Goal: Information Seeking & Learning: Learn about a topic

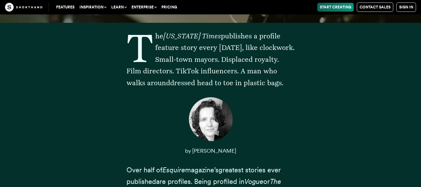
scroll to position [163, 0]
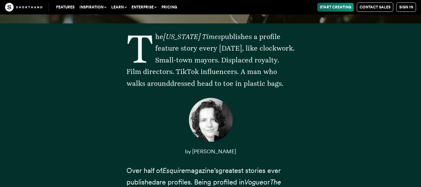
click at [155, 36] on p "The [US_STATE] Times publishes a profile feature story every [DATE], like clock…" at bounding box center [210, 60] width 168 height 58
click at [158, 36] on span "The [US_STATE] Times publishes a profile feature story every [DATE], like clock…" at bounding box center [210, 59] width 168 height 55
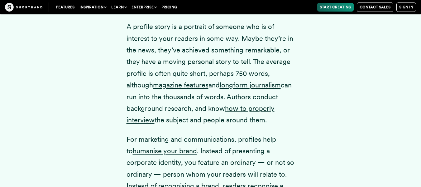
scroll to position [781, 0]
click at [127, 37] on p "A profile story is a portrait of someone who is of interest to your readers in …" at bounding box center [210, 73] width 168 height 105
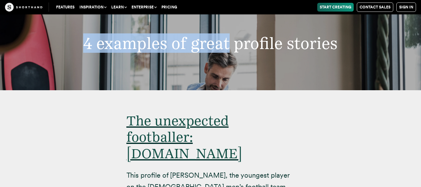
scroll to position [3669, 0]
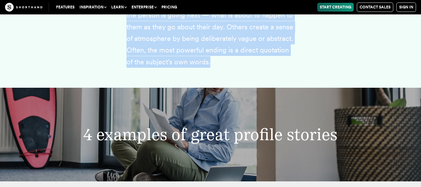
drag, startPoint x: 127, startPoint y: 37, endPoint x: 230, endPoint y: 50, distance: 103.6
copy article "L ipsumdo sitam co a elitsedd ei tempori utl et do magnaali en admi veniamq no …"
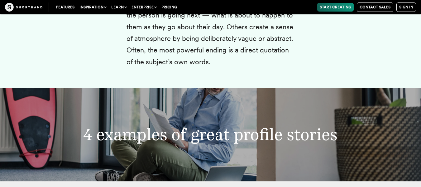
click at [242, 75] on div at bounding box center [210, 81] width 168 height 12
